Goal: Task Accomplishment & Management: Manage account settings

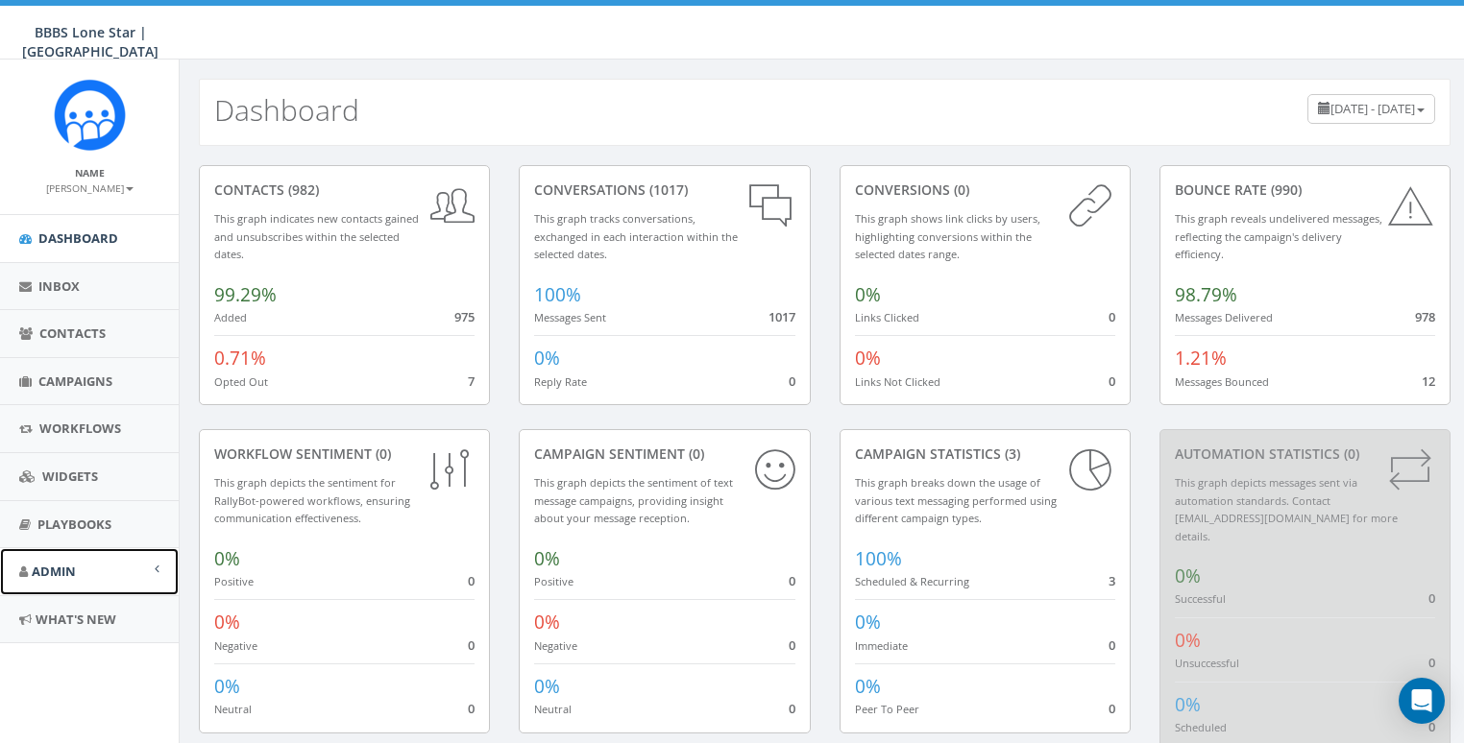
click at [63, 556] on link "Admin" at bounding box center [89, 571] width 179 height 47
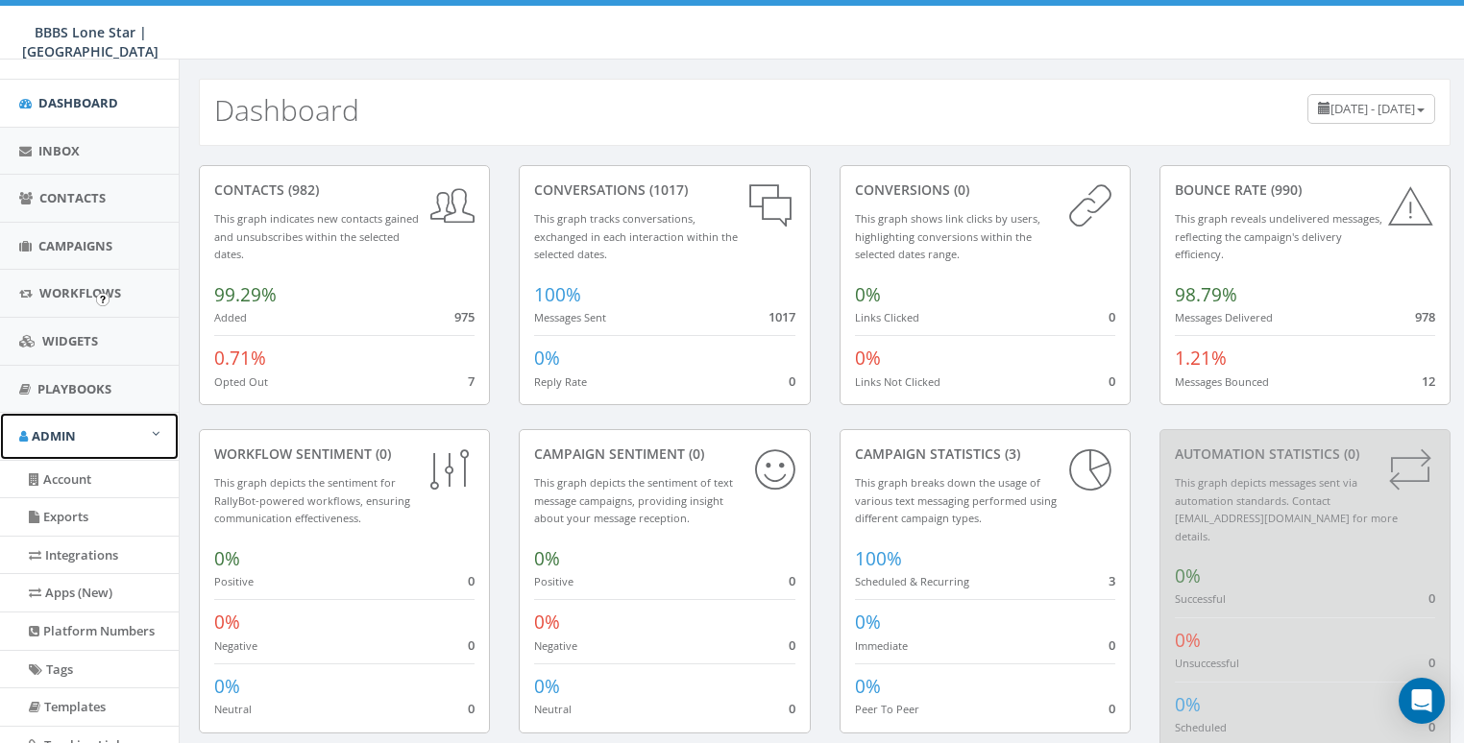
scroll to position [293, 0]
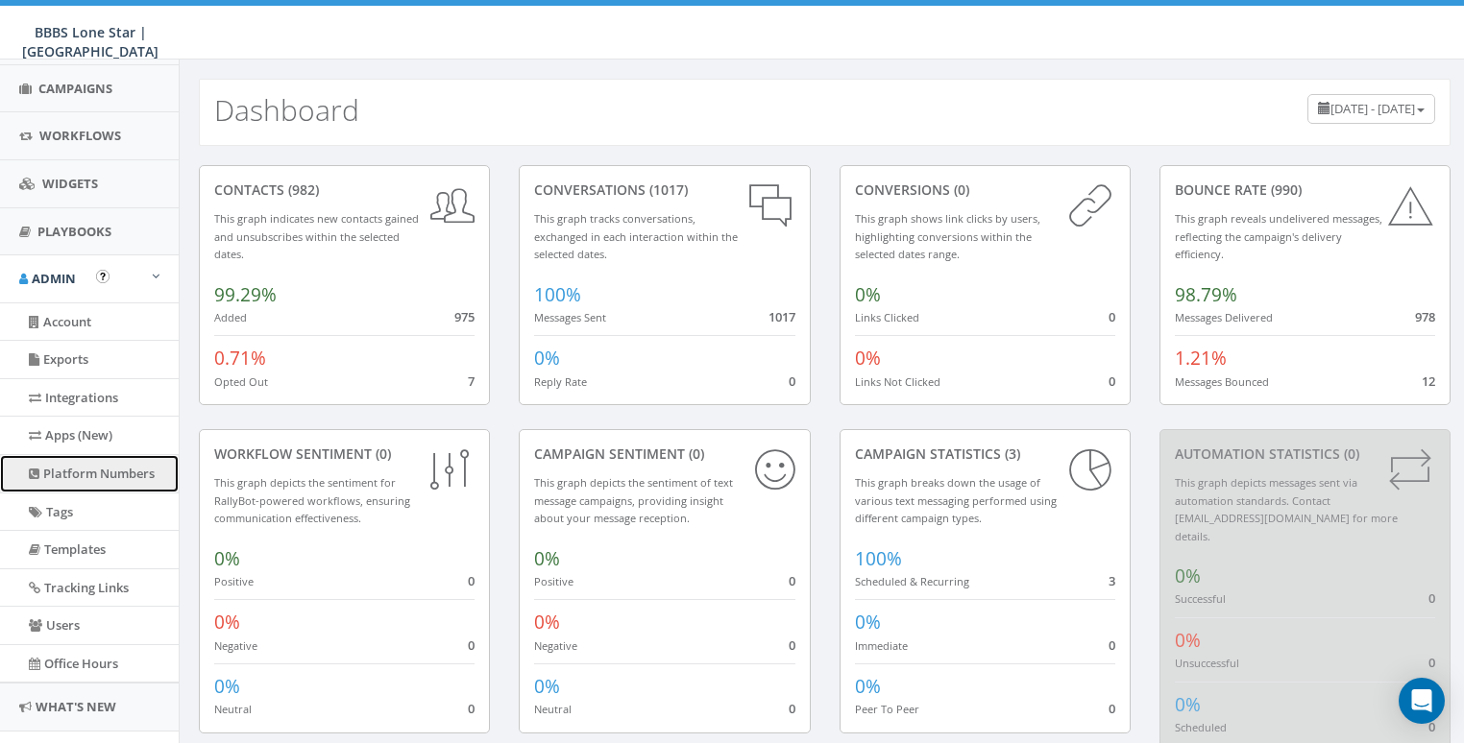
click at [69, 466] on link "Platform Numbers" at bounding box center [89, 473] width 179 height 37
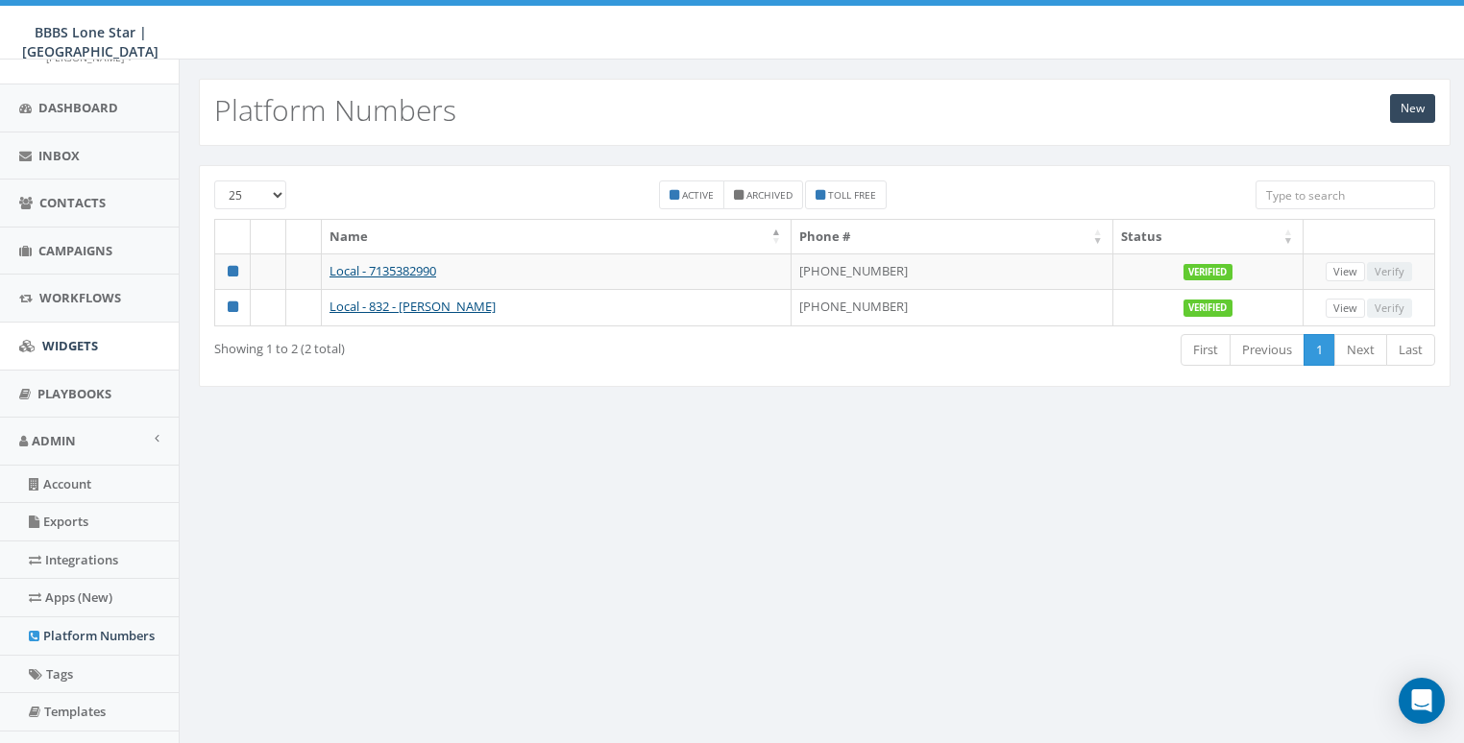
scroll to position [296, 0]
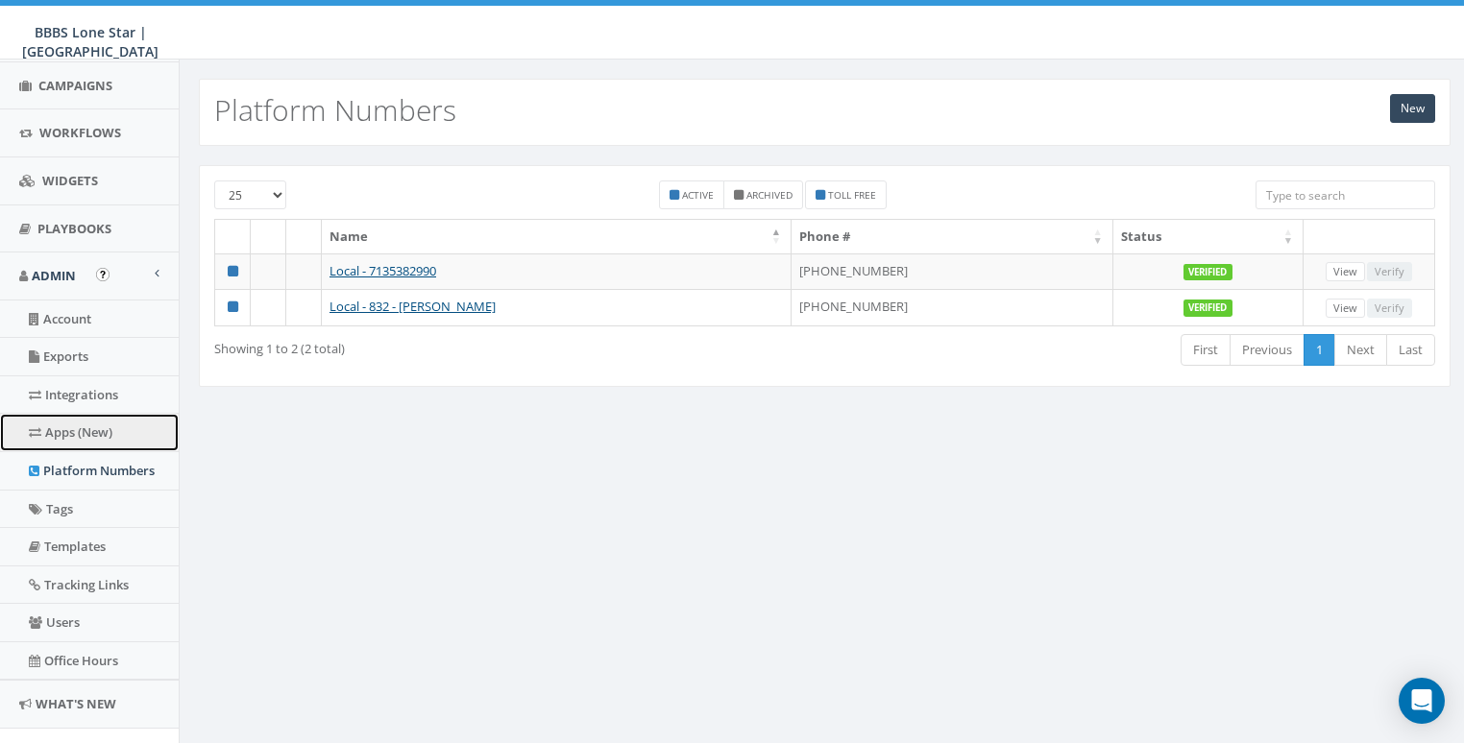
click at [85, 424] on link "Apps (New)" at bounding box center [89, 432] width 179 height 37
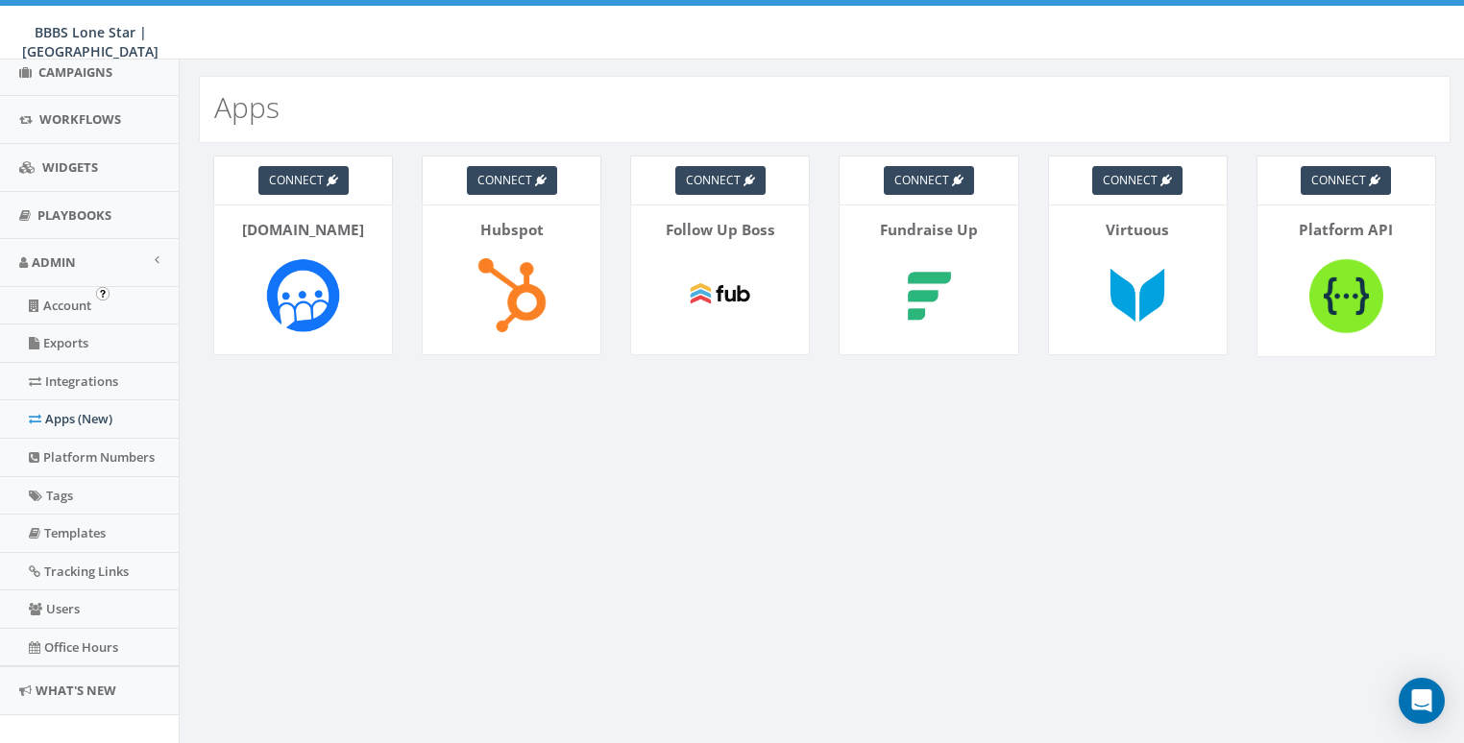
scroll to position [329, 0]
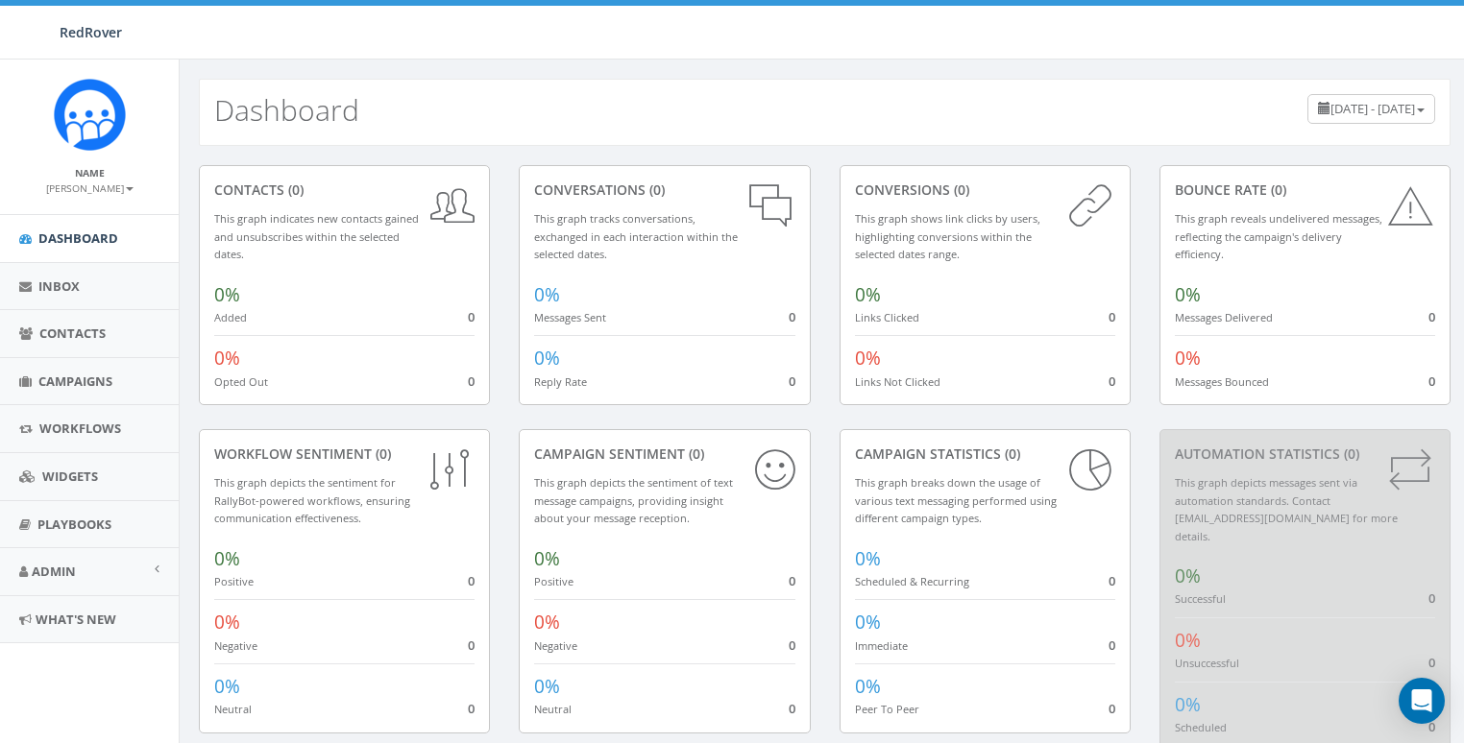
click at [533, 146] on div "contacts (0) This graph indicates new contacts gained and unsubscribes within t…" at bounding box center [825, 470] width 1290 height 648
click at [67, 563] on span "Admin" at bounding box center [54, 571] width 44 height 17
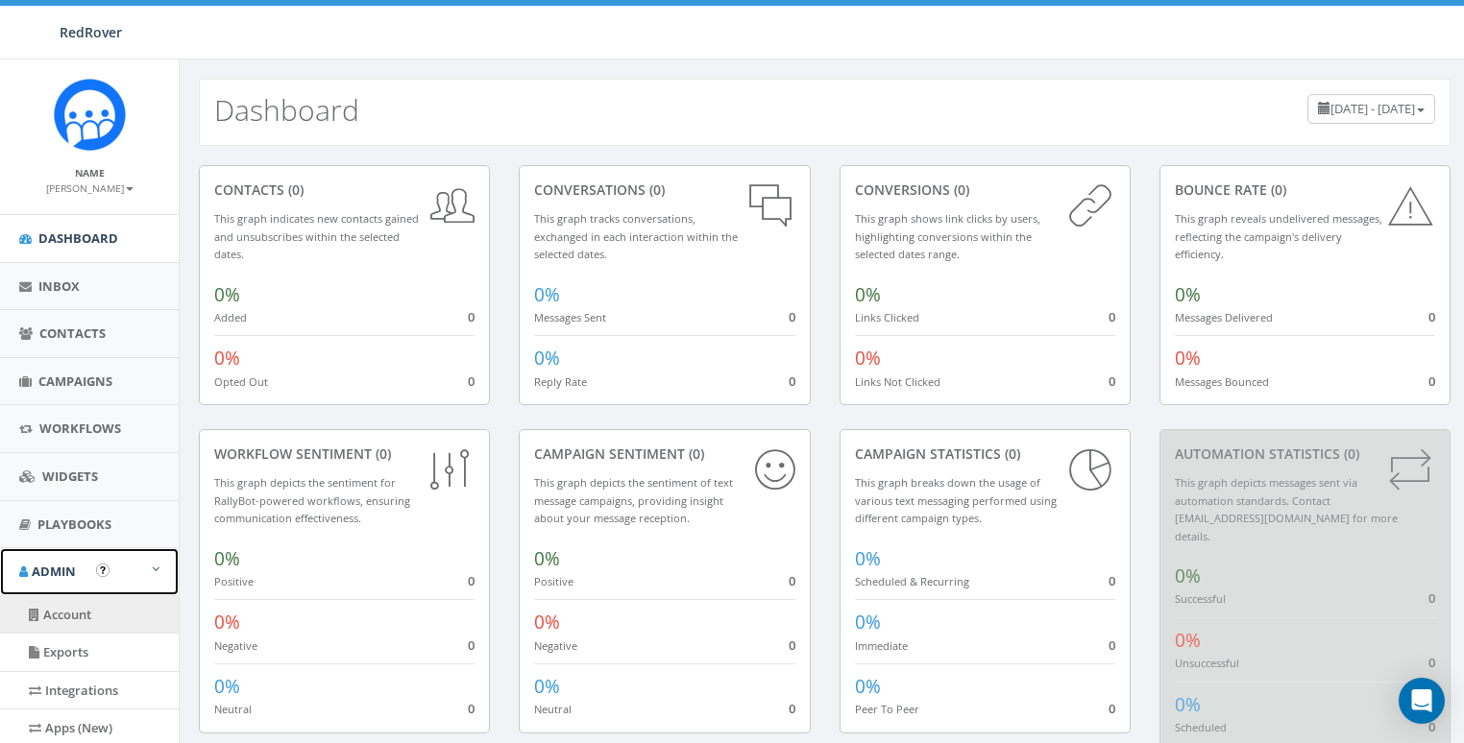
scroll to position [316, 0]
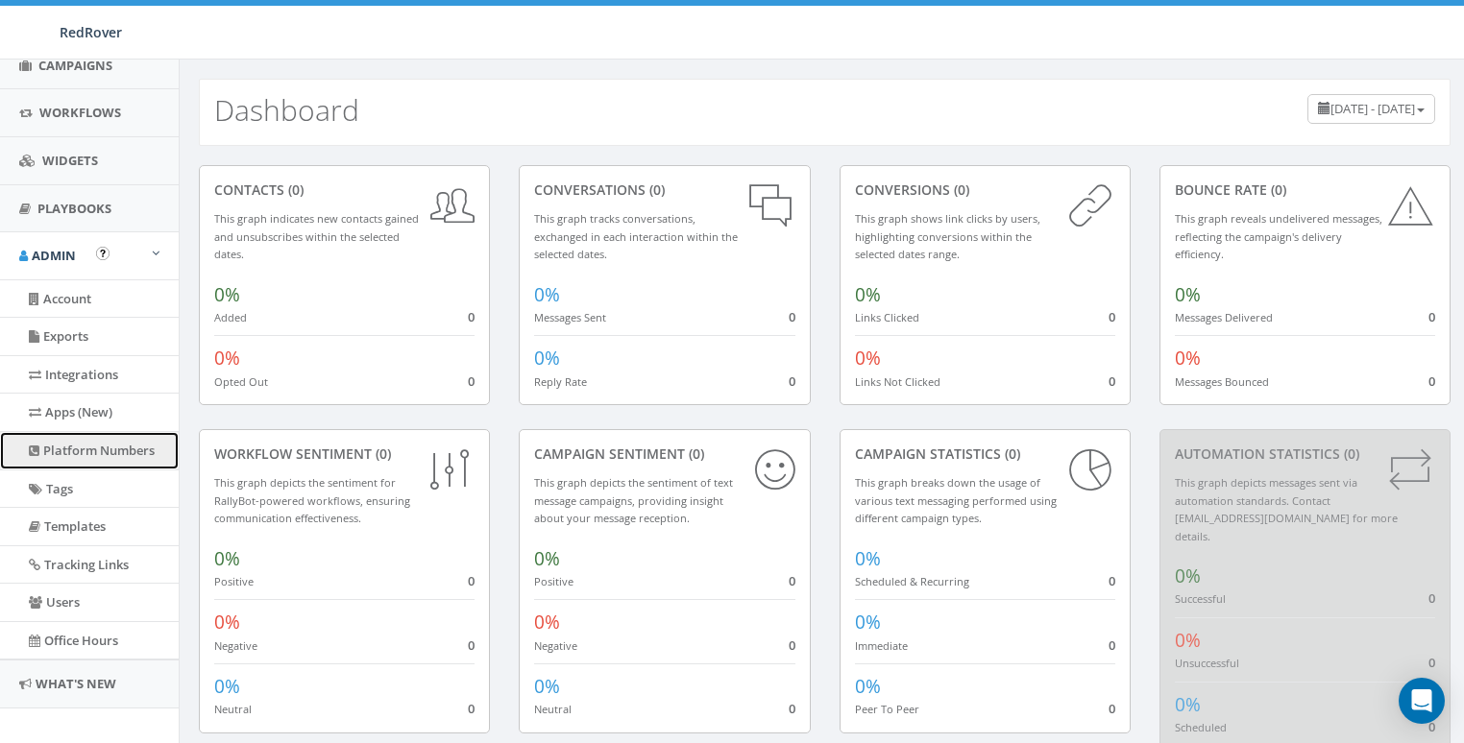
click at [85, 455] on link "Platform Numbers" at bounding box center [89, 450] width 179 height 37
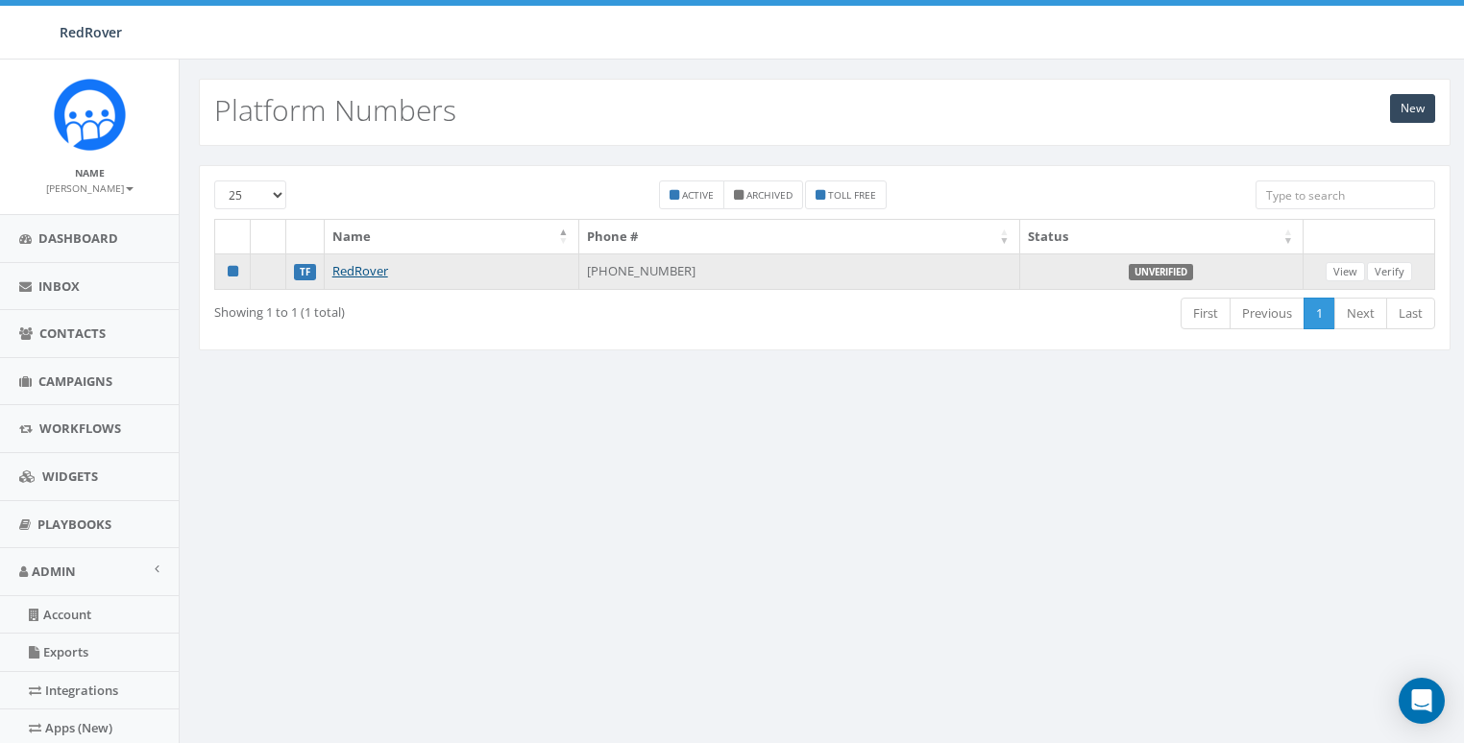
drag, startPoint x: 706, startPoint y: 268, endPoint x: 608, endPoint y: 274, distance: 98.1
click at [608, 274] on td "+1 866-996-9932" at bounding box center [799, 272] width 441 height 37
copy td "866-996-9932"
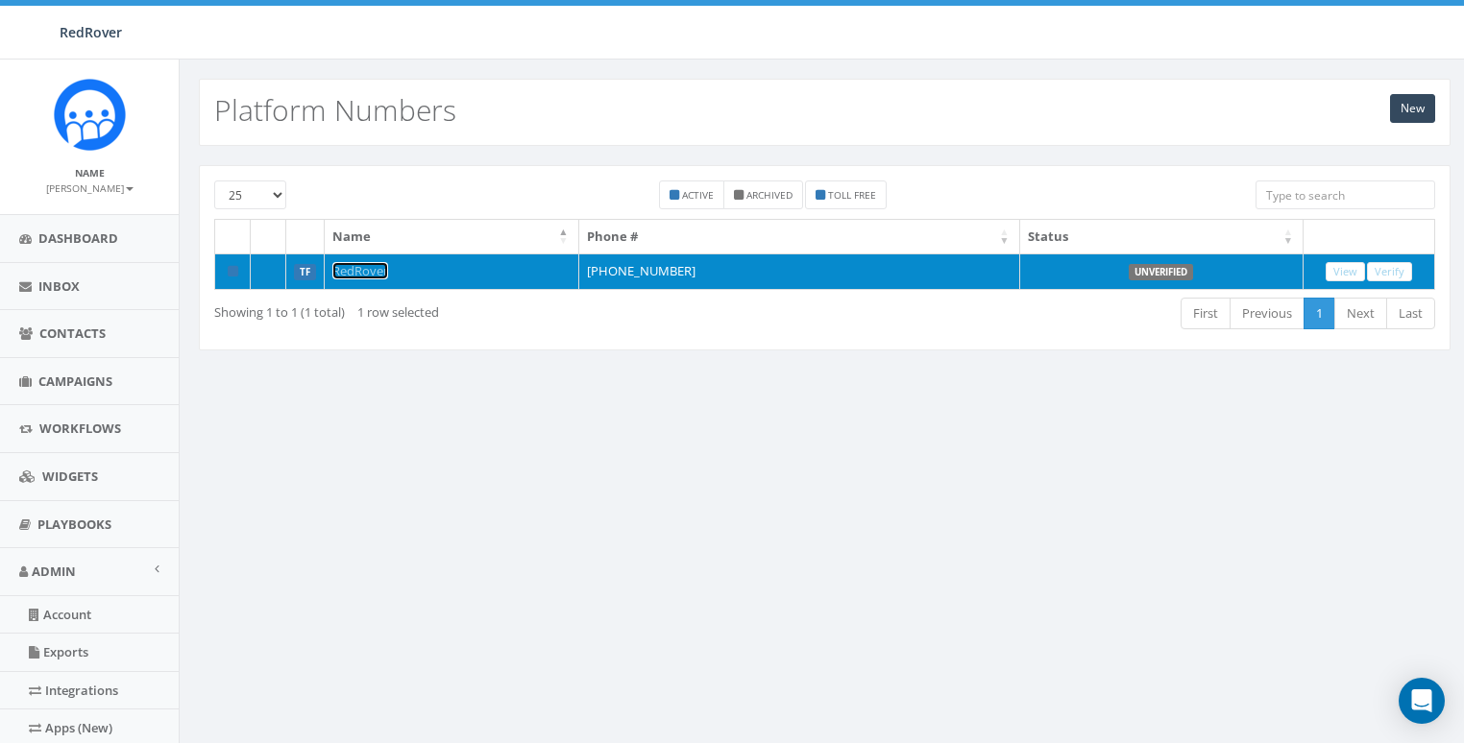
click at [353, 271] on link "RedRover" at bounding box center [360, 270] width 56 height 17
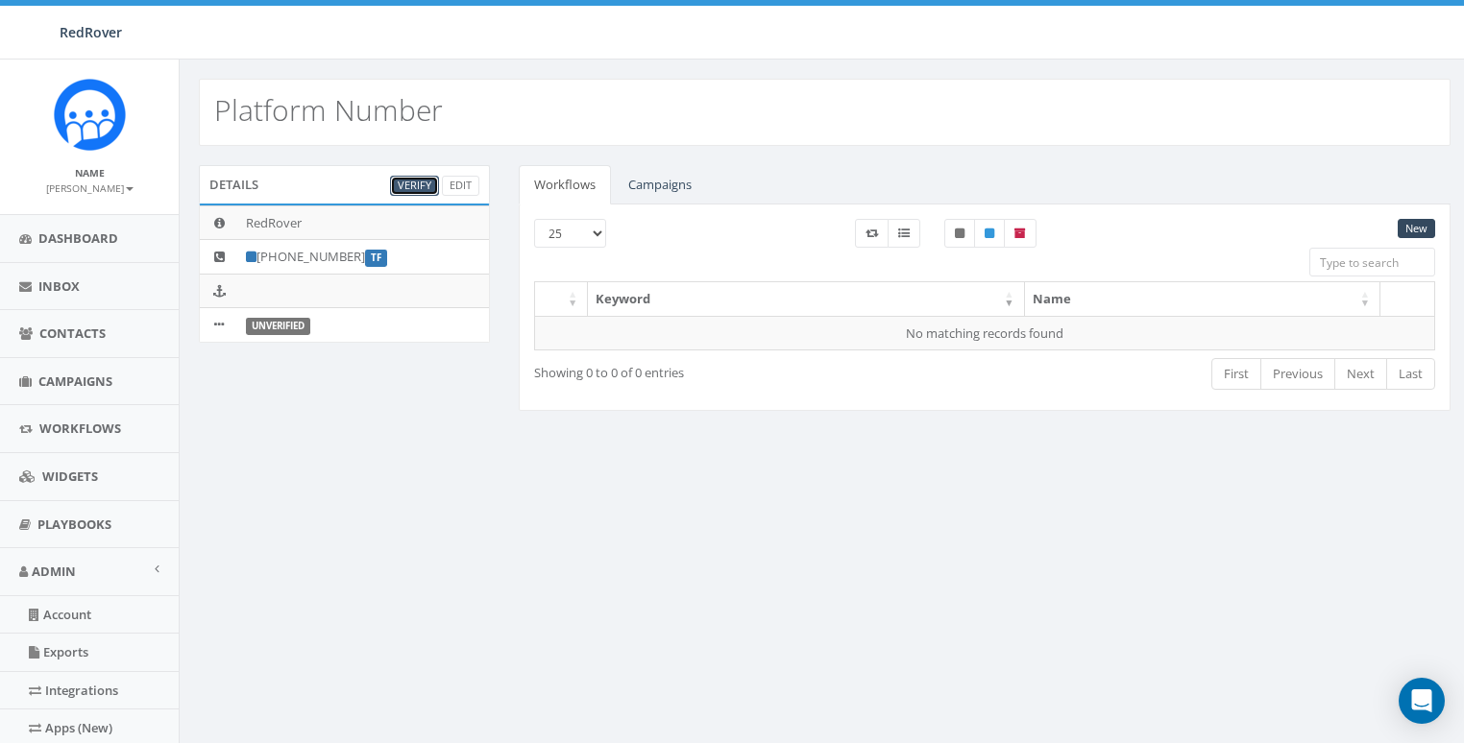
click at [423, 185] on link "Verify" at bounding box center [414, 186] width 49 height 20
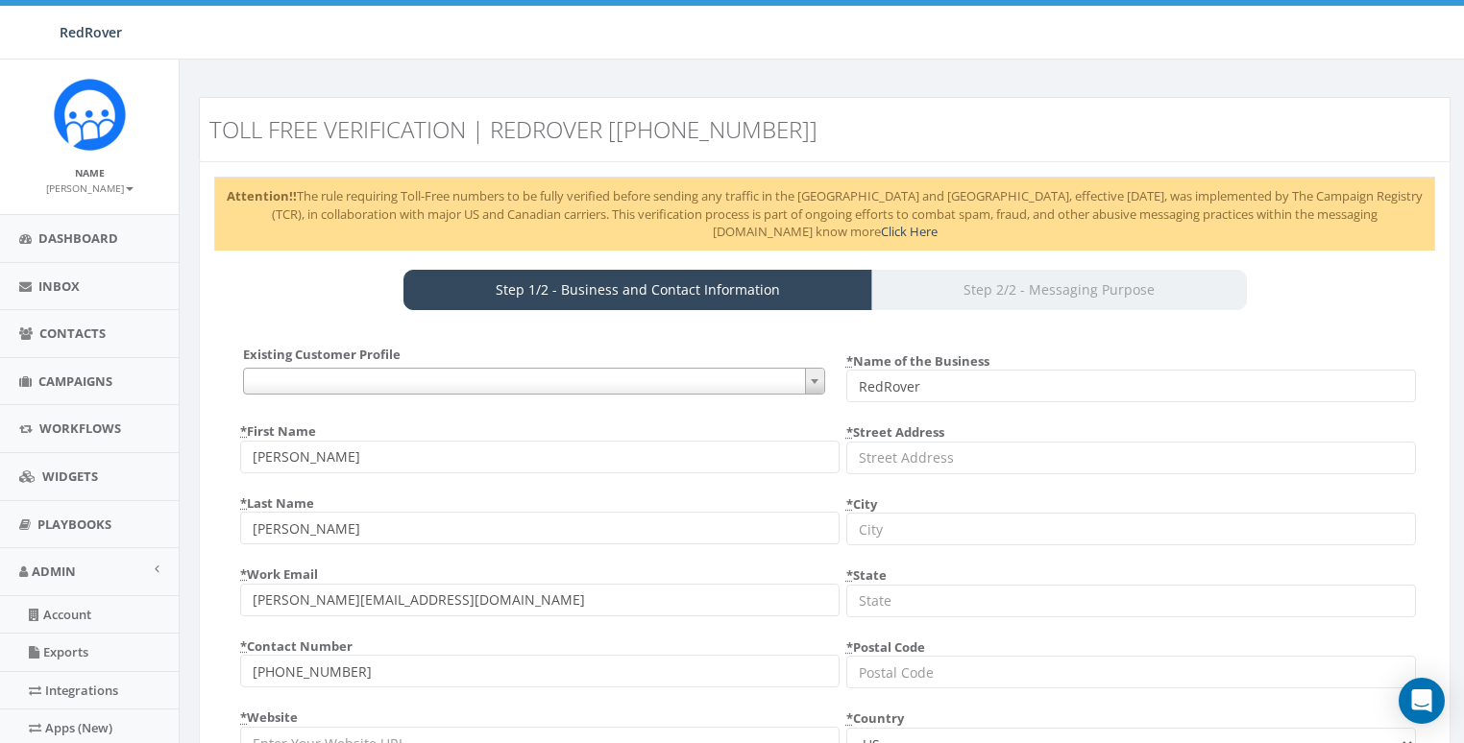
select select
select select "US"
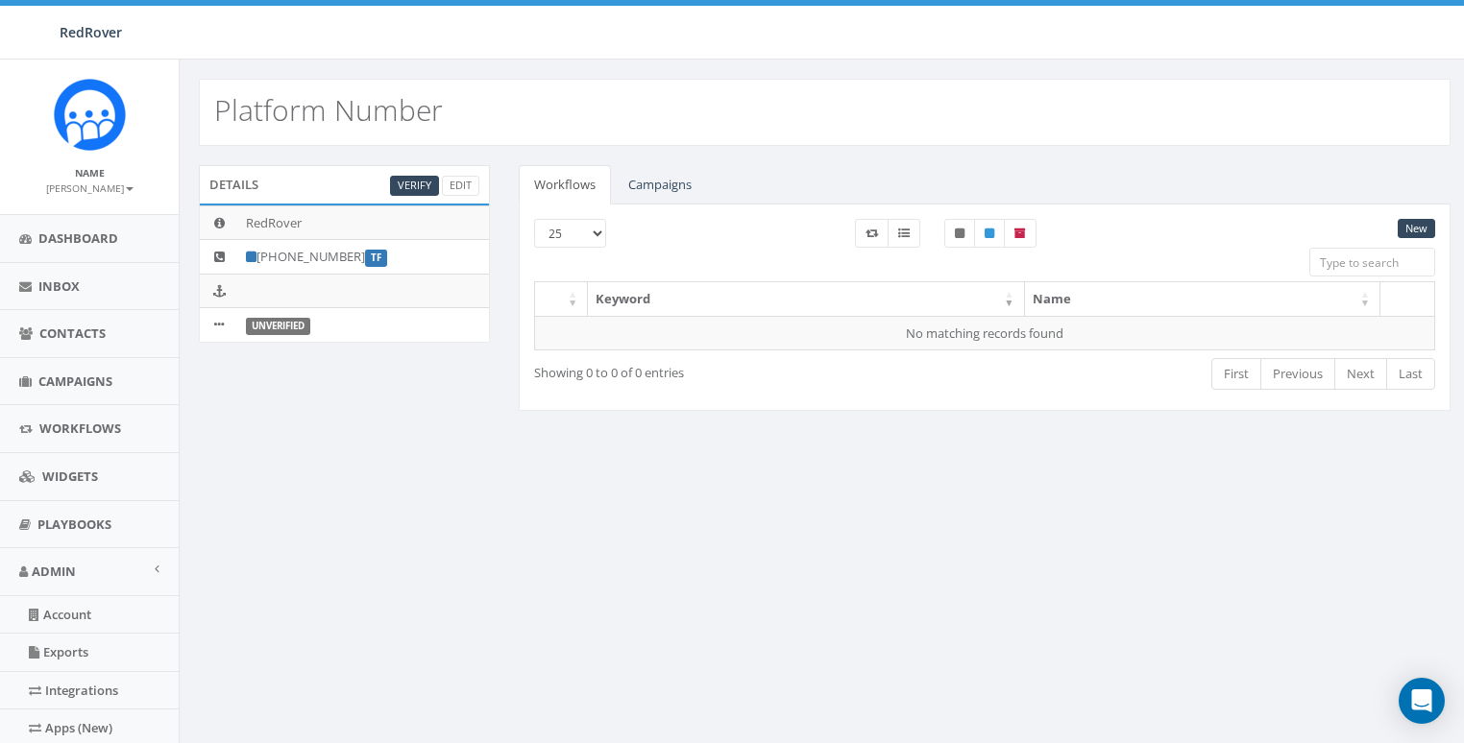
click at [342, 544] on div "Platform Number Details Verify Edit RedRover +1 866-996-9932 TF Unverified Work…" at bounding box center [824, 567] width 1291 height 1015
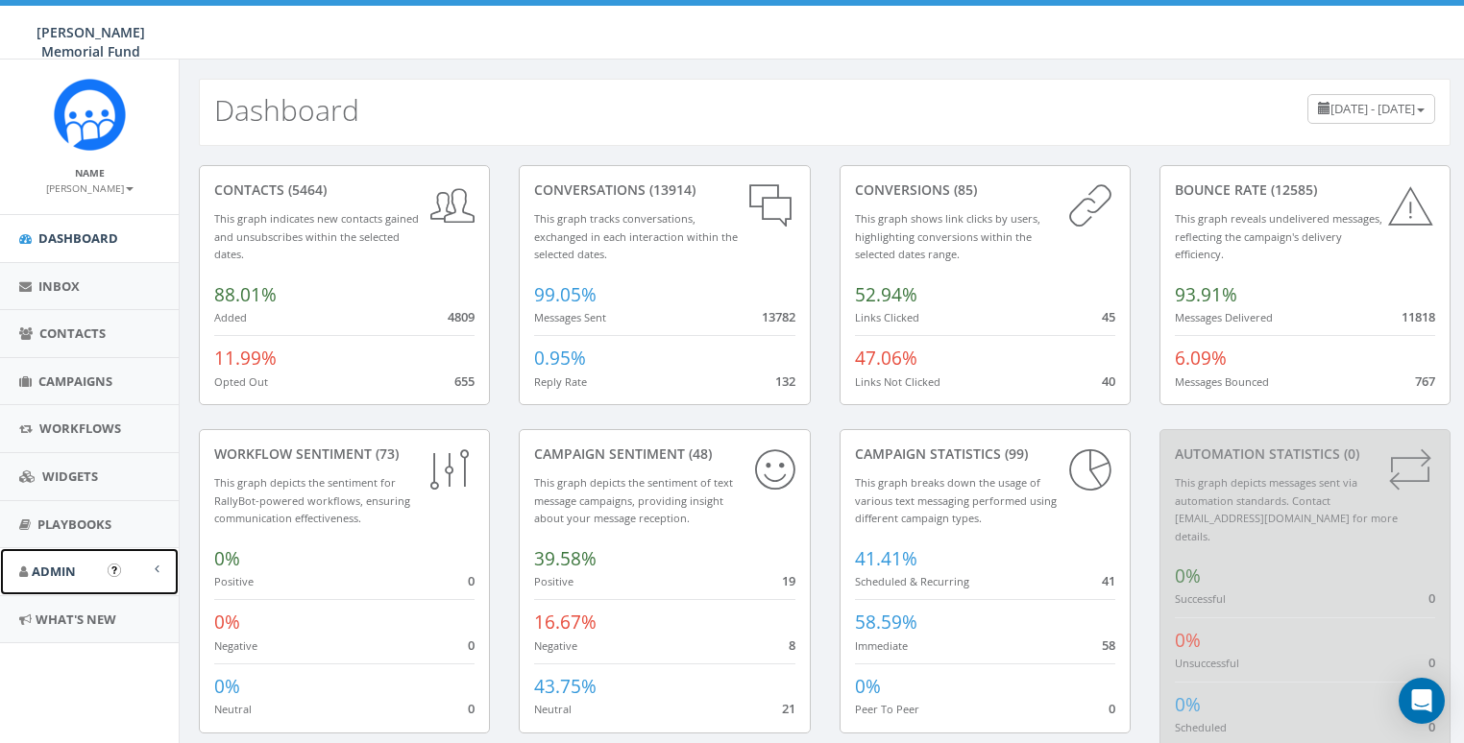
click at [77, 559] on link "Admin" at bounding box center [89, 571] width 179 height 47
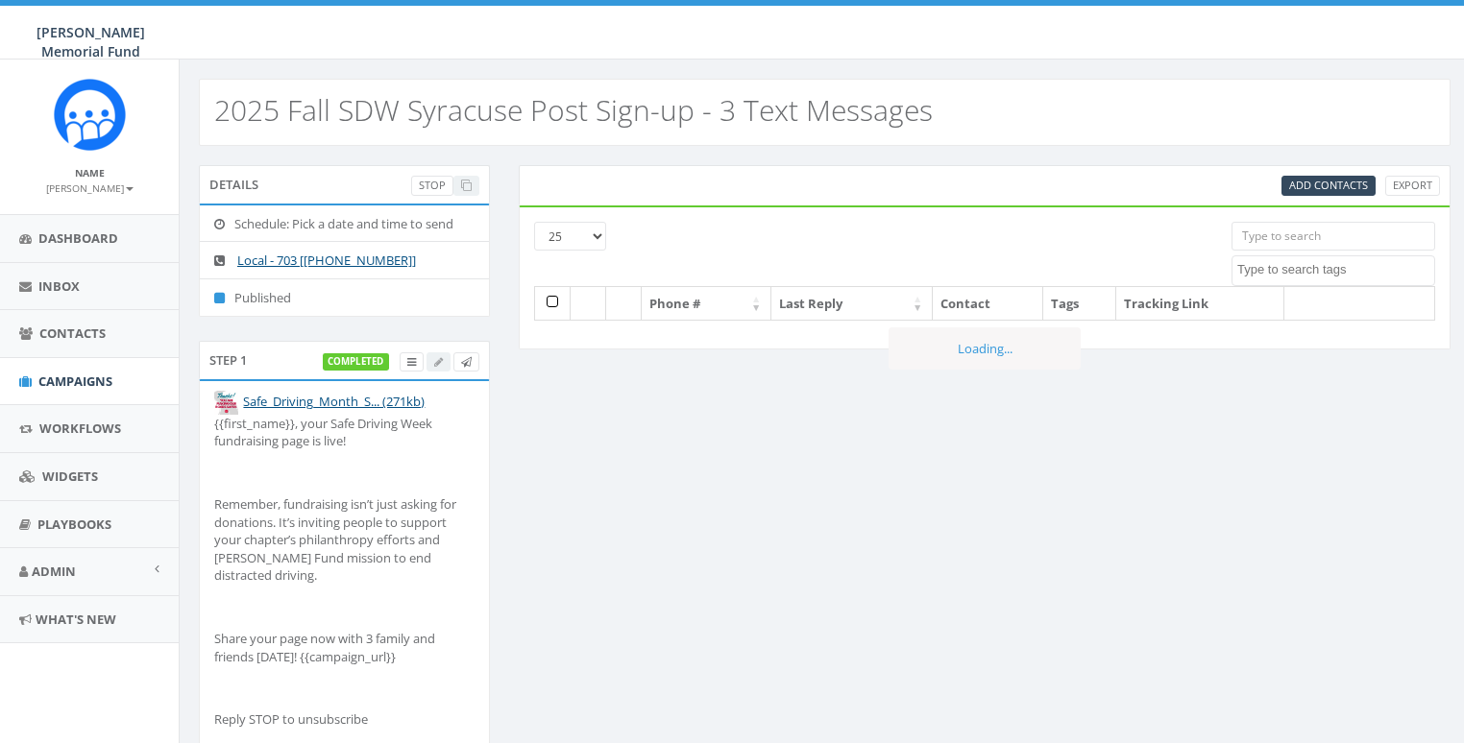
select select
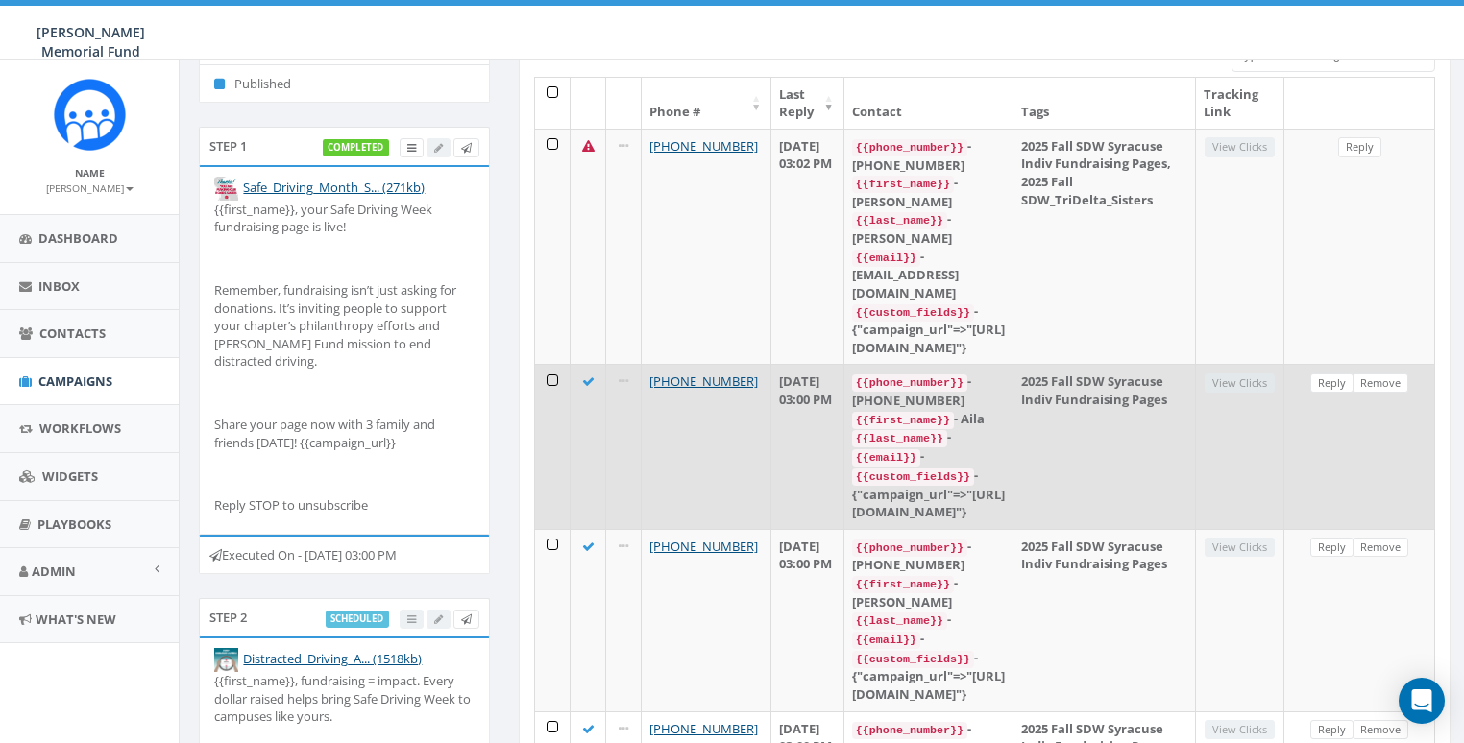
scroll to position [217, 0]
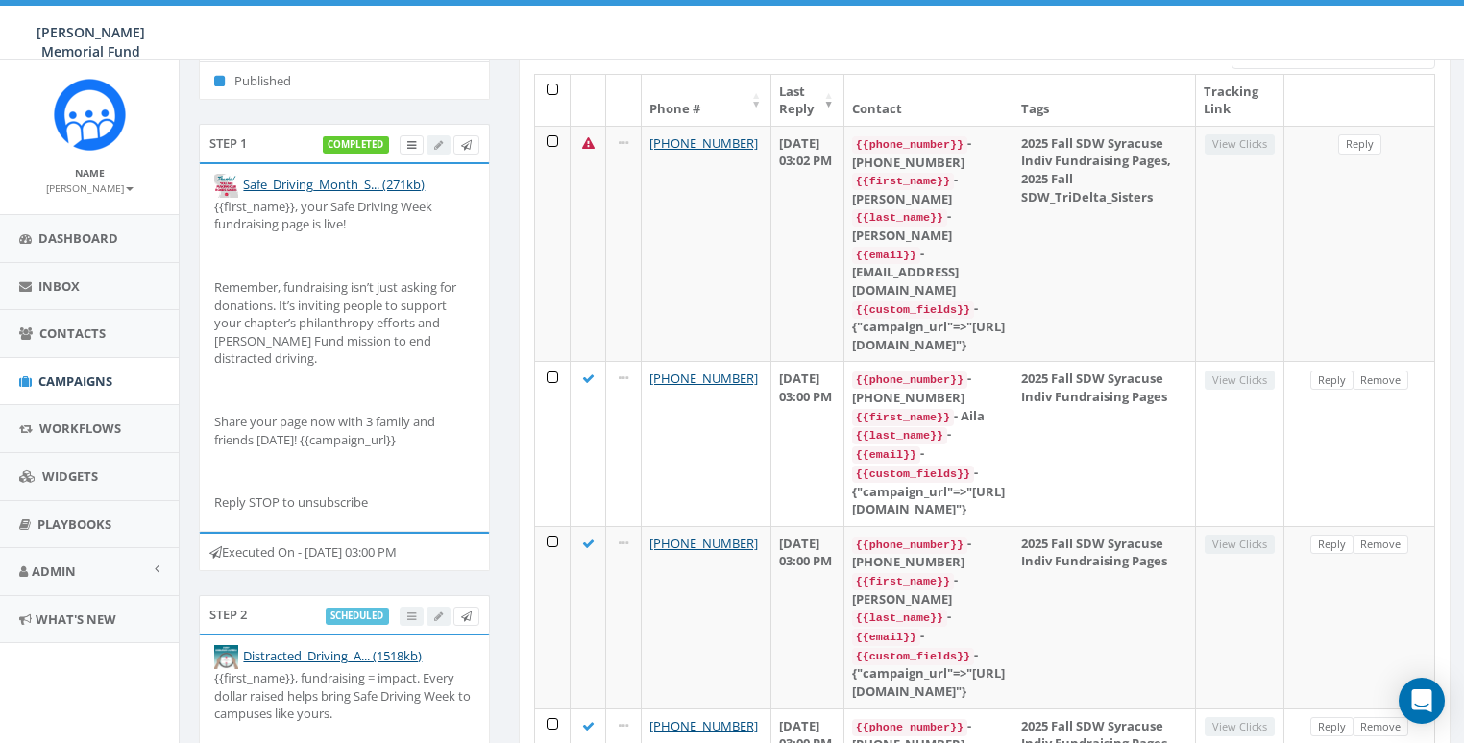
click at [101, 190] on small "[PERSON_NAME]" at bounding box center [89, 188] width 87 height 13
click at [101, 238] on link "Sign Out" at bounding box center [96, 242] width 152 height 24
